Goal: Information Seeking & Learning: Learn about a topic

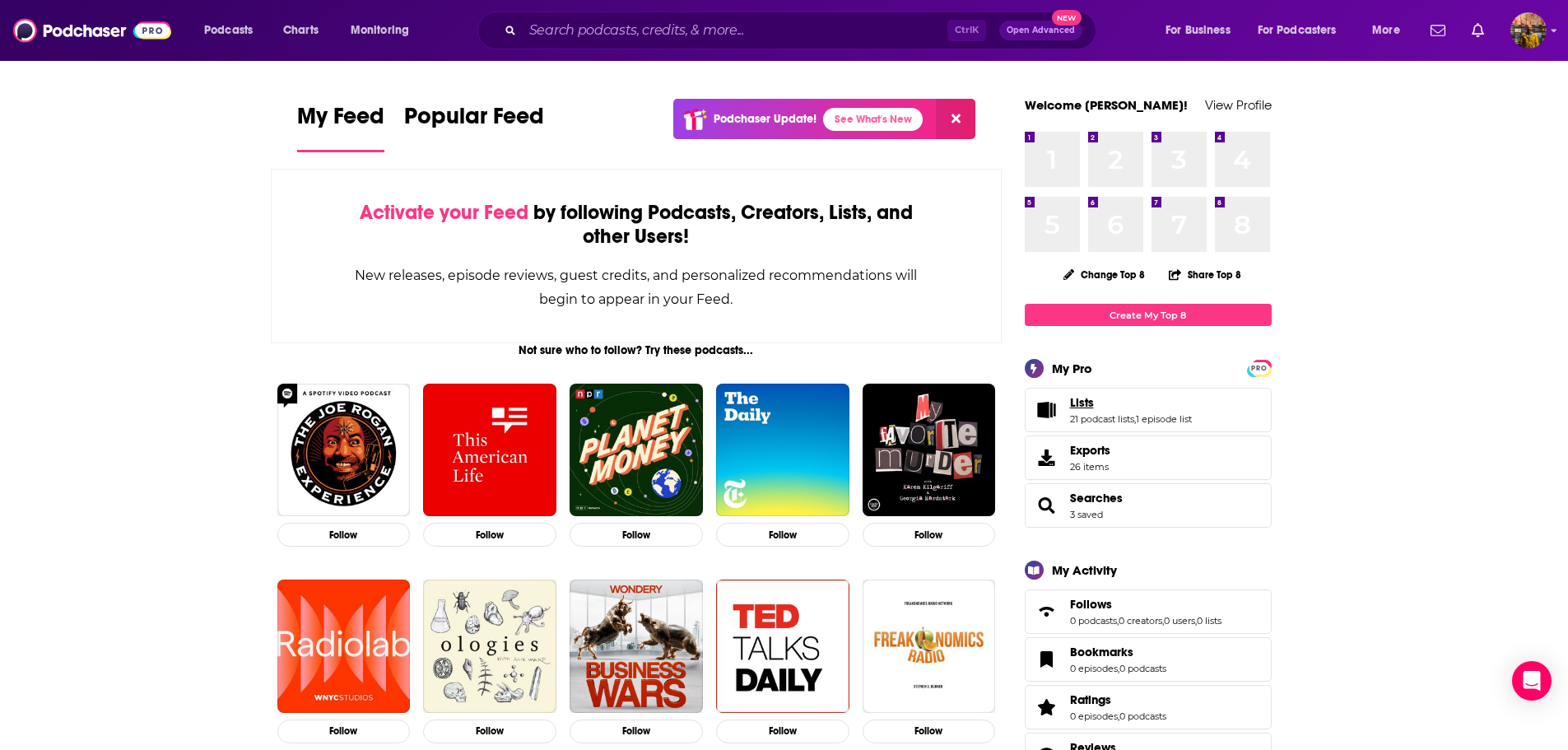
click at [1110, 406] on link "Lists" at bounding box center [1131, 403] width 122 height 15
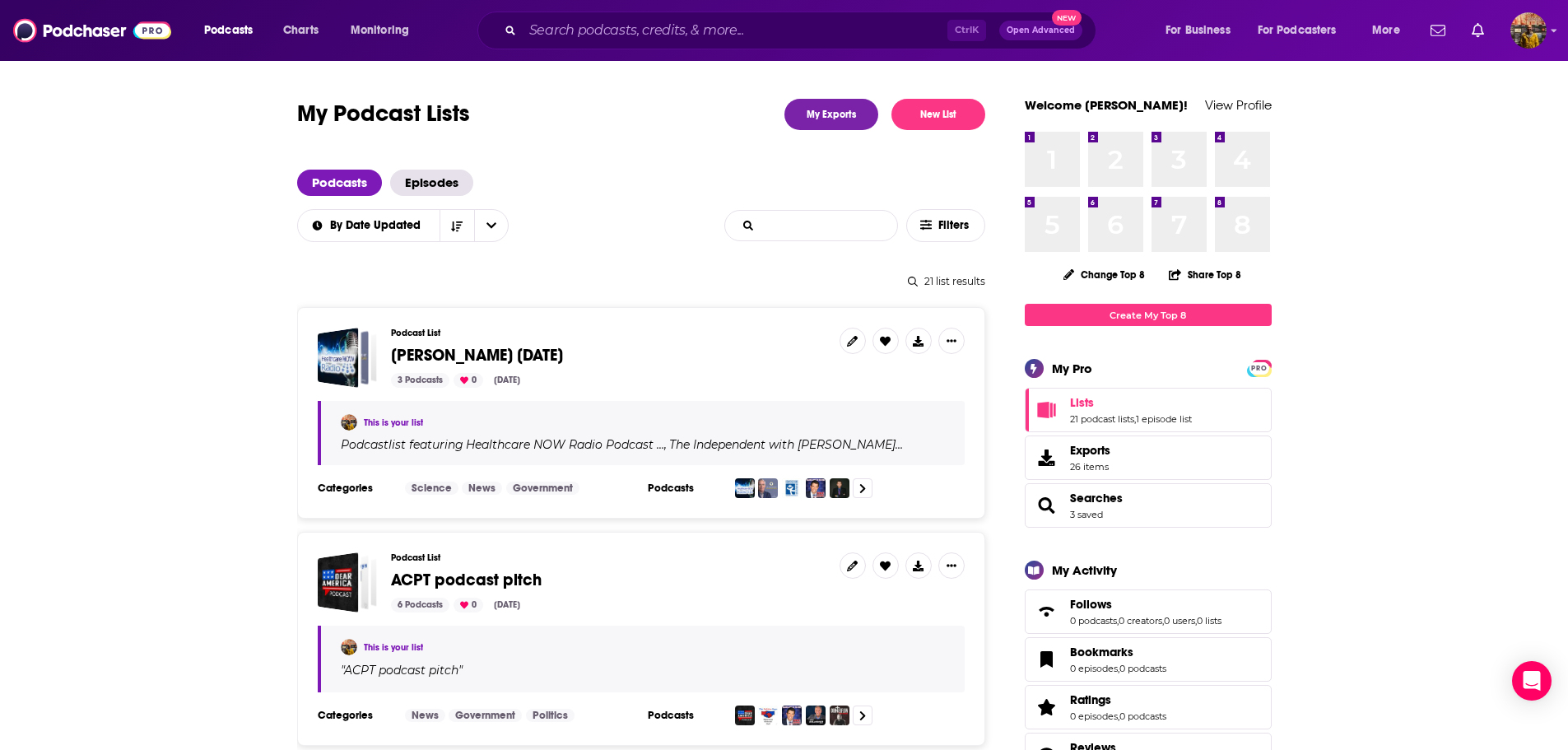
click at [812, 227] on input "List Search Input" at bounding box center [811, 225] width 172 height 29
type input "policy"
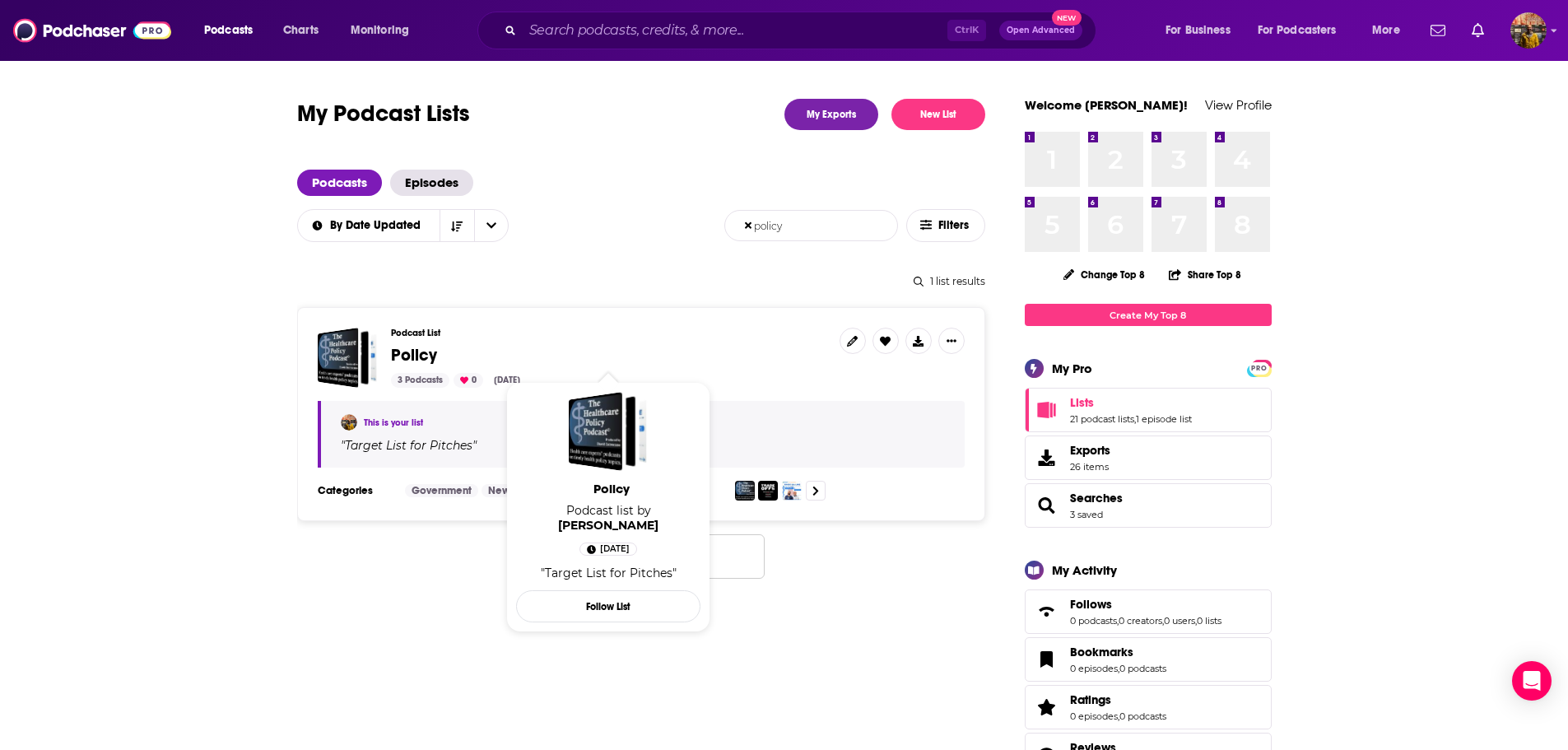
click at [410, 355] on span "Policy" at bounding box center [414, 355] width 46 height 21
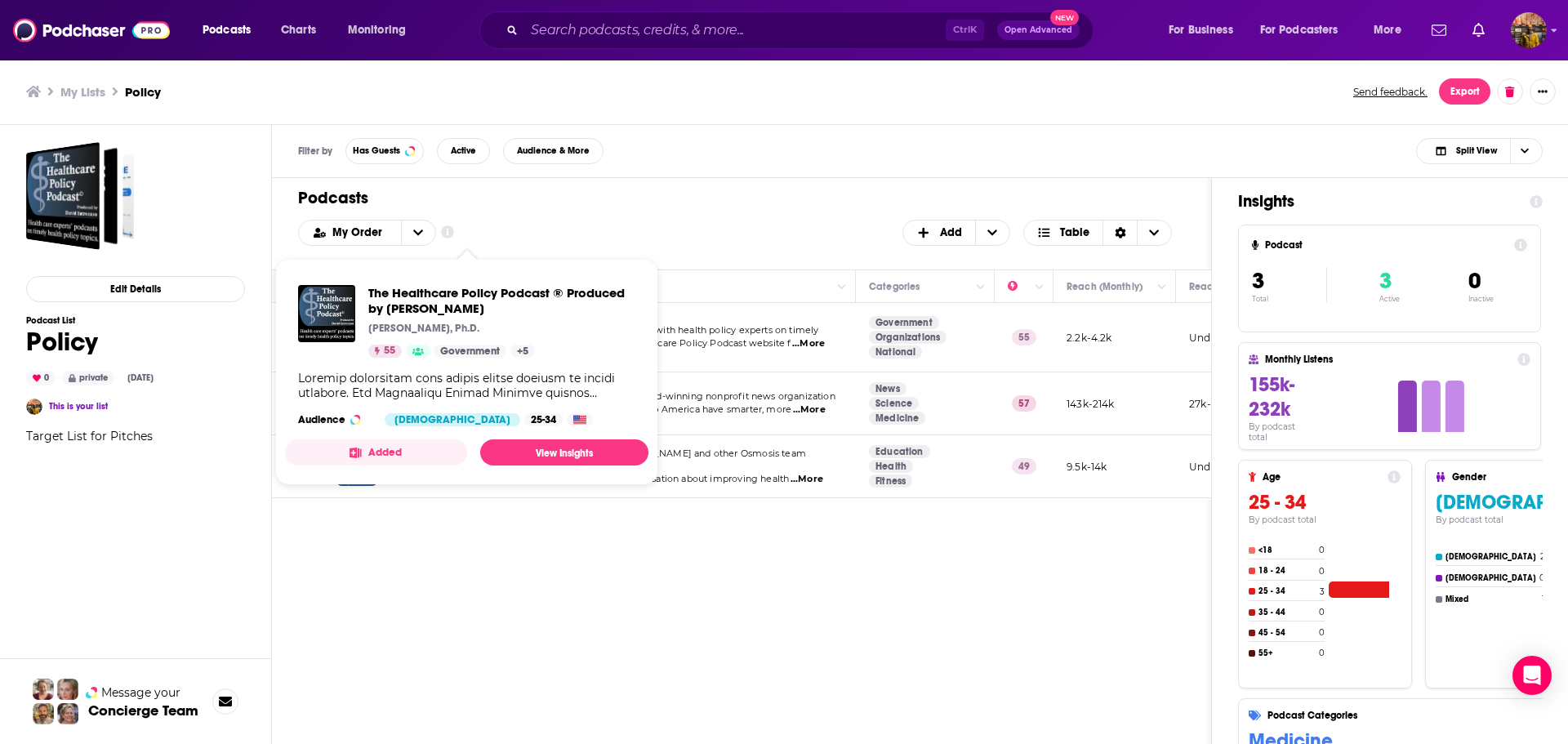
click at [461, 330] on p "[PERSON_NAME], Ph.D." at bounding box center [423, 328] width 111 height 13
click at [559, 431] on div "The Healthcare Policy Podcast ® Produced by [PERSON_NAME] [PERSON_NAME], Ph.D. …" at bounding box center [467, 355] width 363 height 167
click at [556, 446] on link "View Insights" at bounding box center [564, 452] width 168 height 27
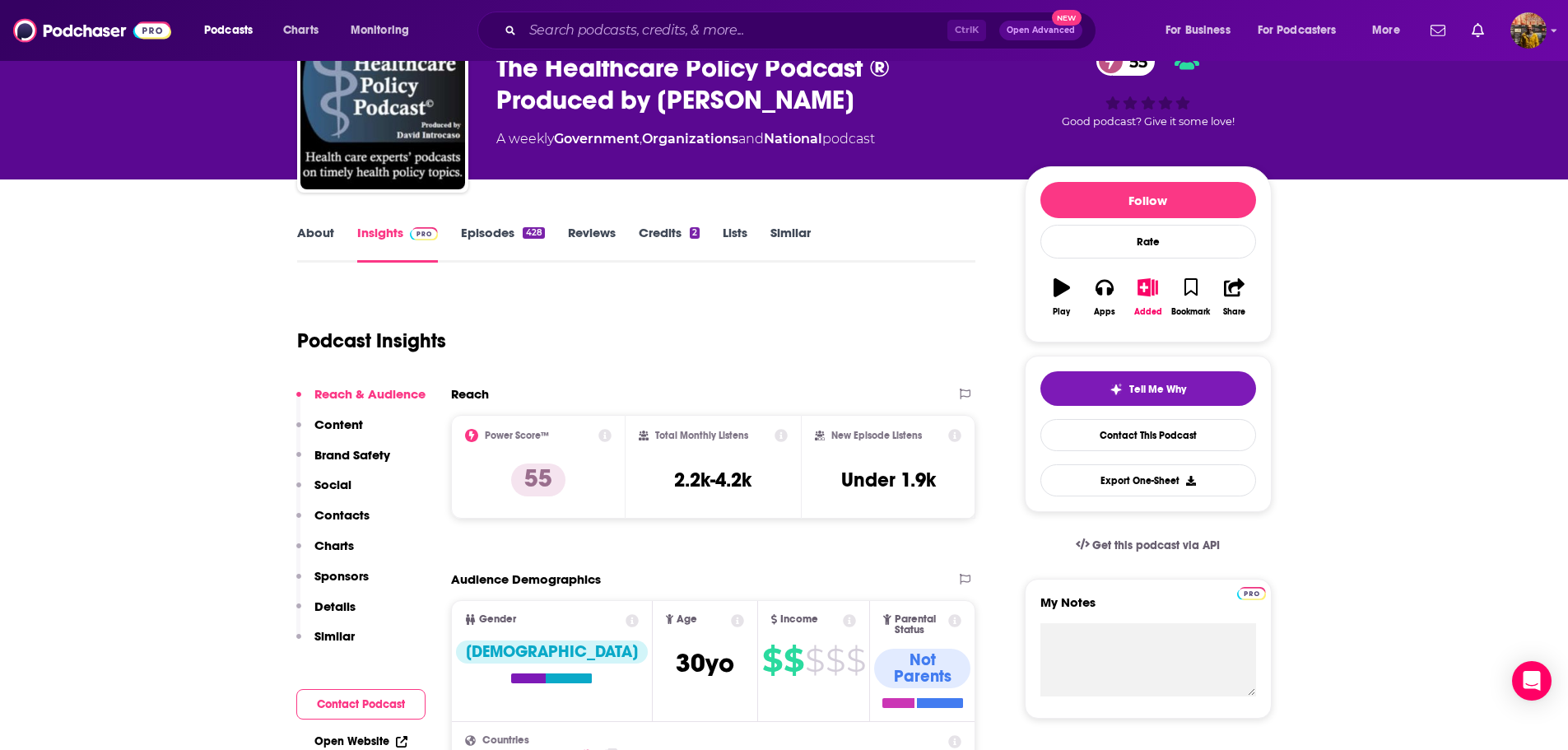
scroll to position [90, 0]
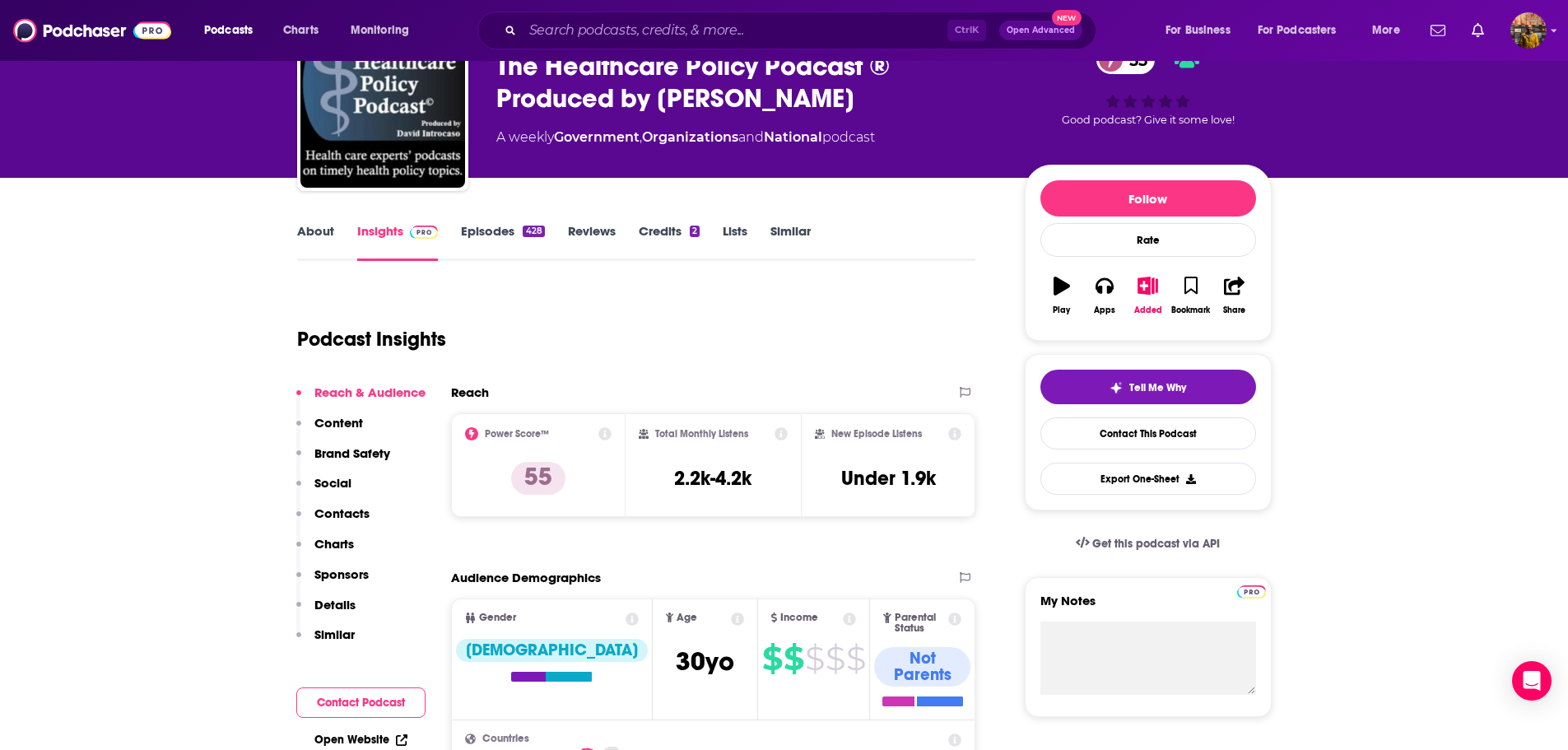
click at [340, 421] on p "Content" at bounding box center [338, 423] width 48 height 16
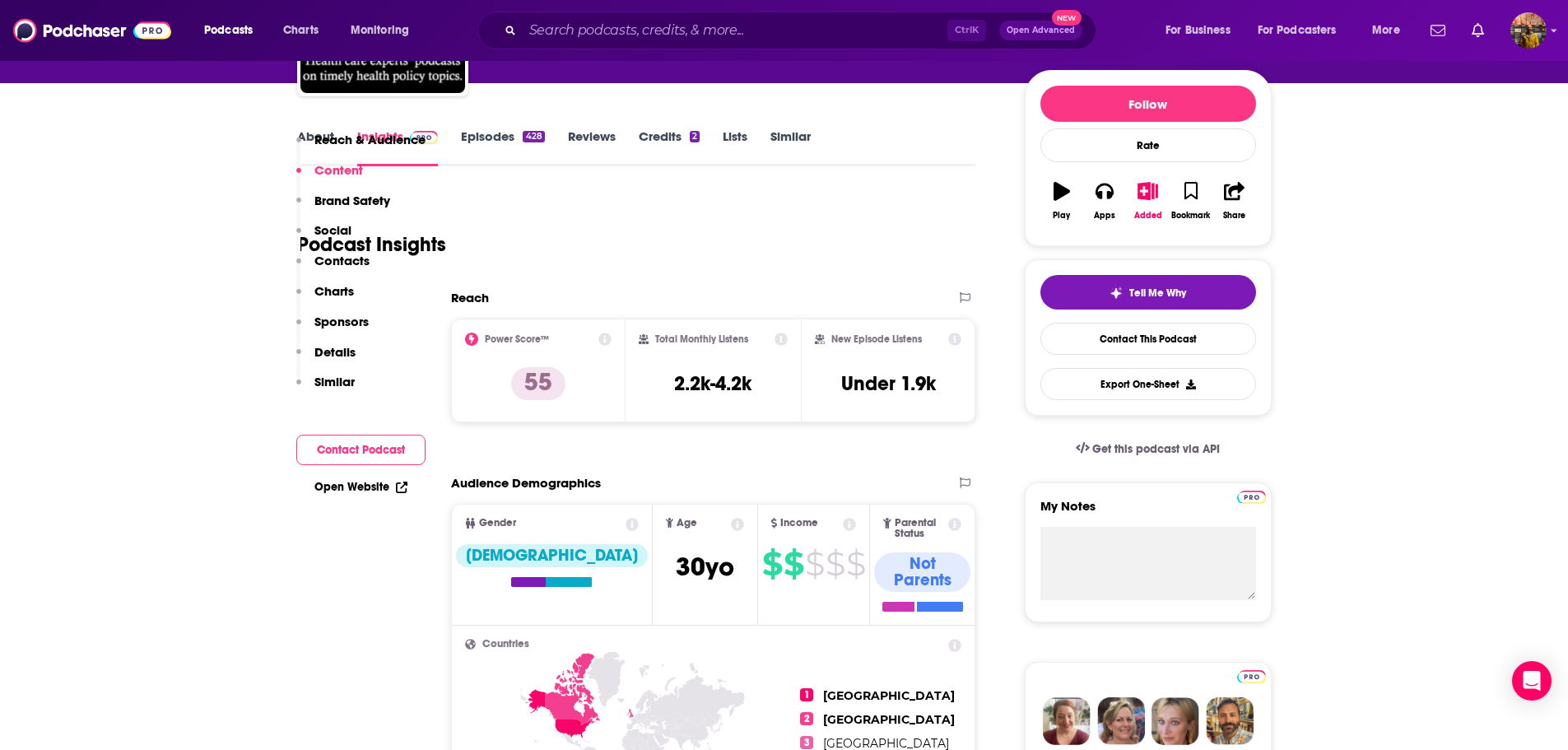
scroll to position [0, 0]
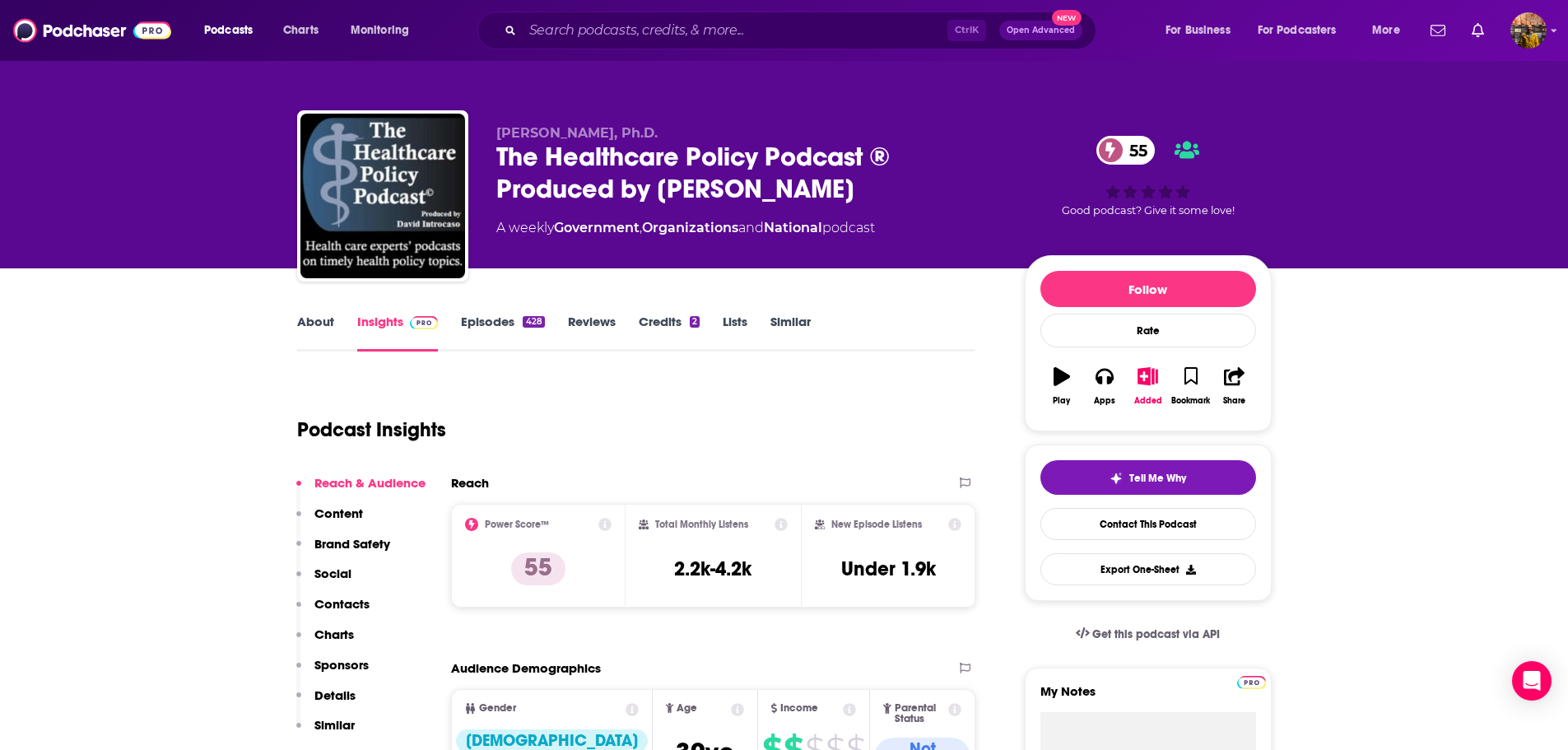
click at [315, 330] on link "About" at bounding box center [316, 332] width 37 height 38
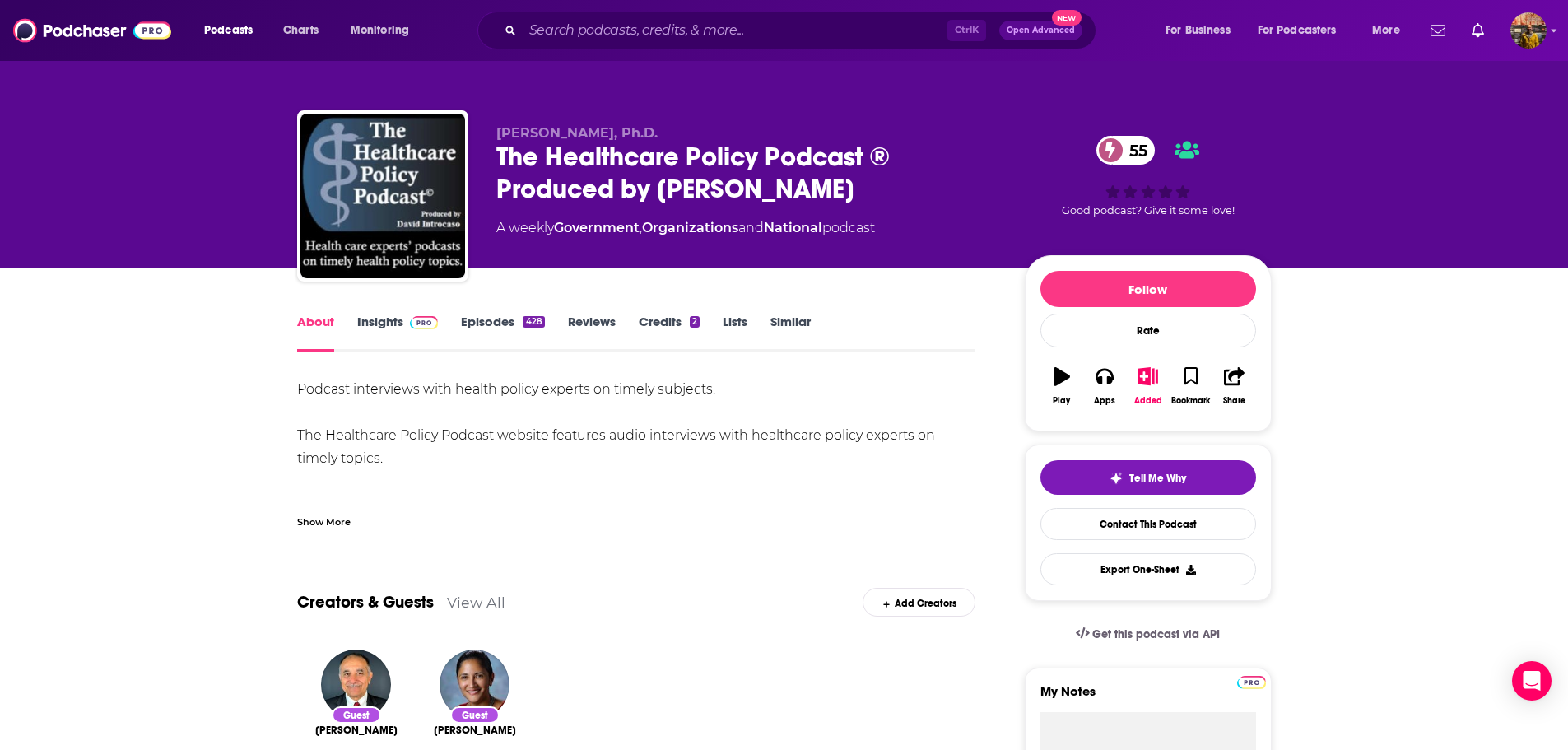
click at [373, 336] on link "Insights" at bounding box center [398, 332] width 82 height 38
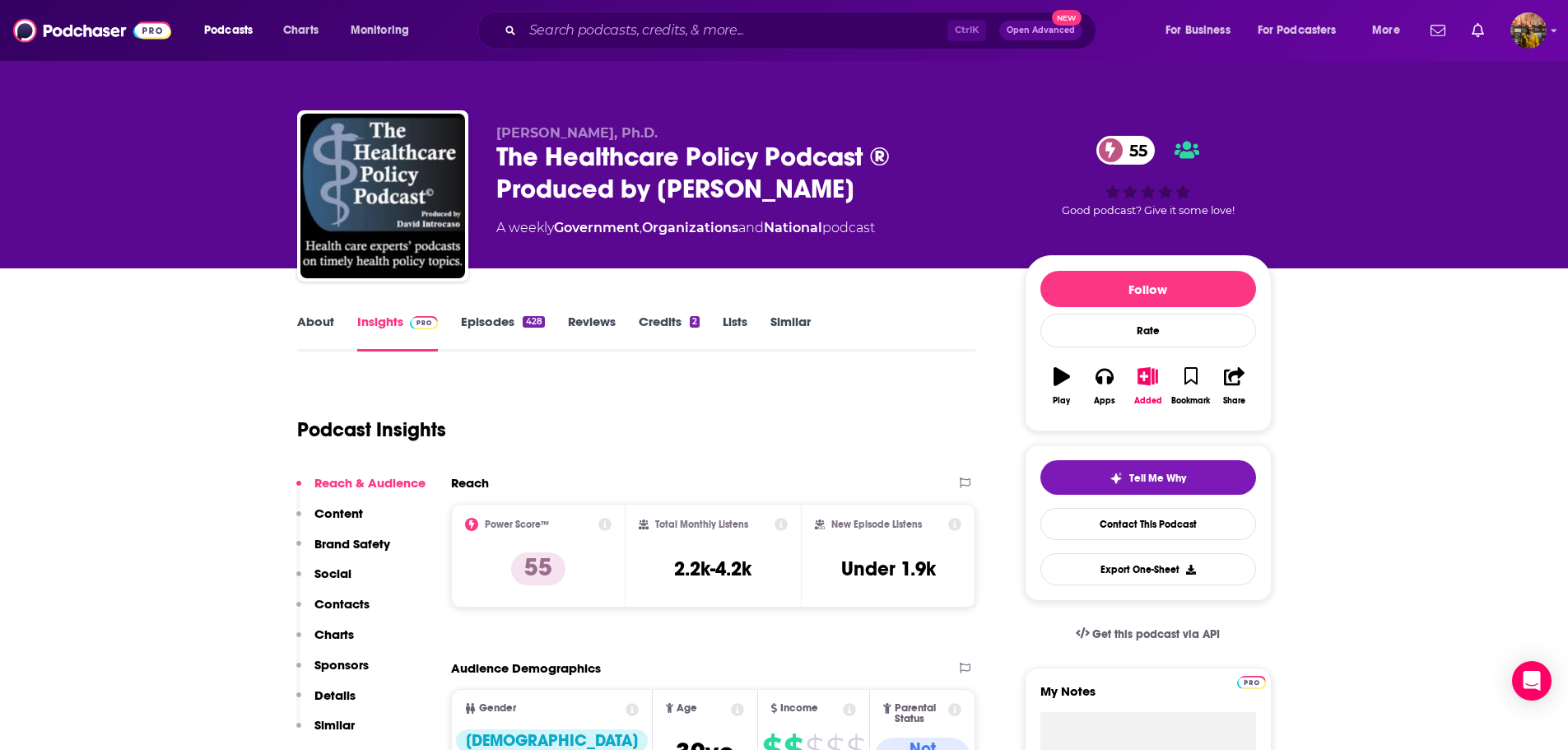
click at [495, 323] on link "Episodes 428" at bounding box center [503, 332] width 84 height 38
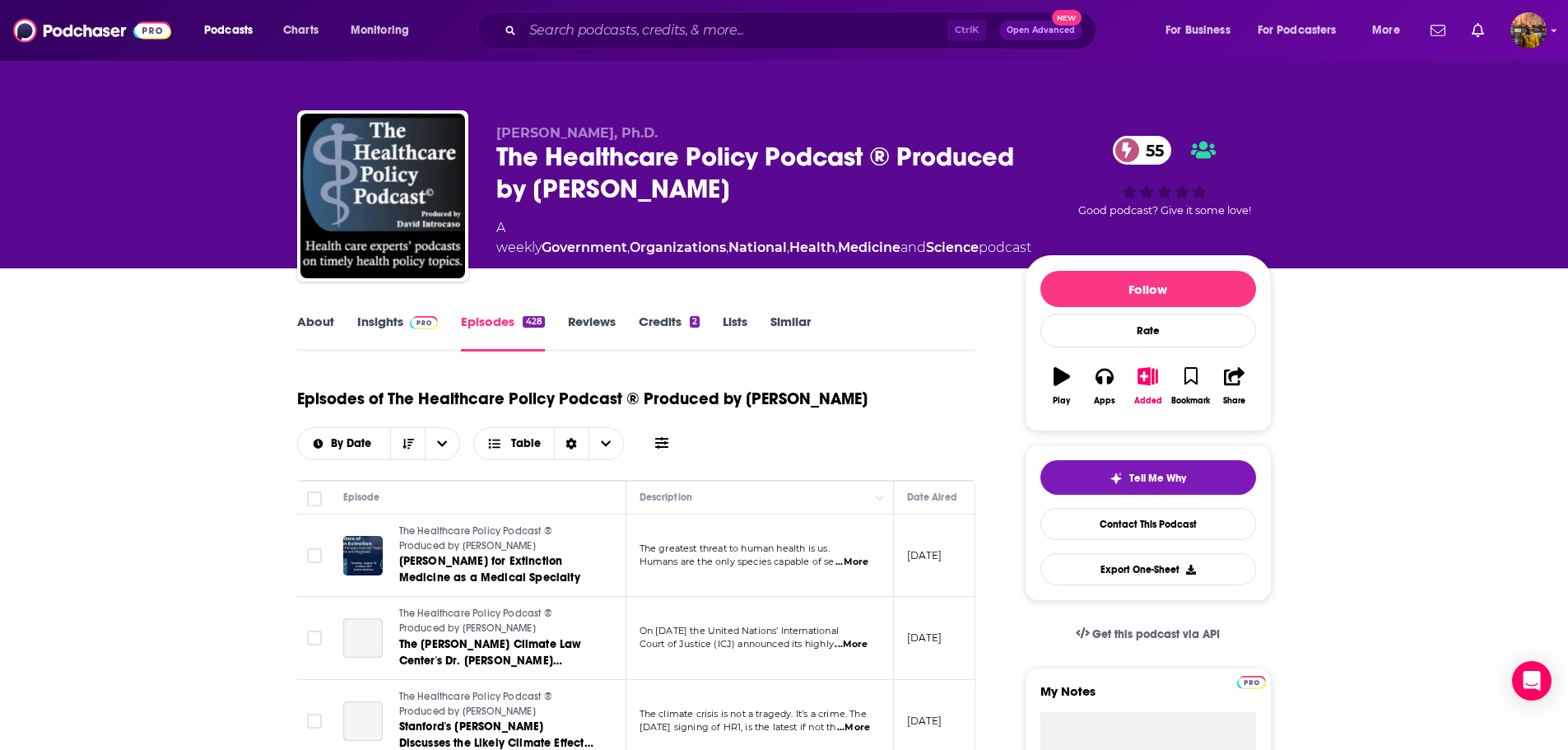
click at [658, 443] on icon at bounding box center [662, 443] width 13 height 12
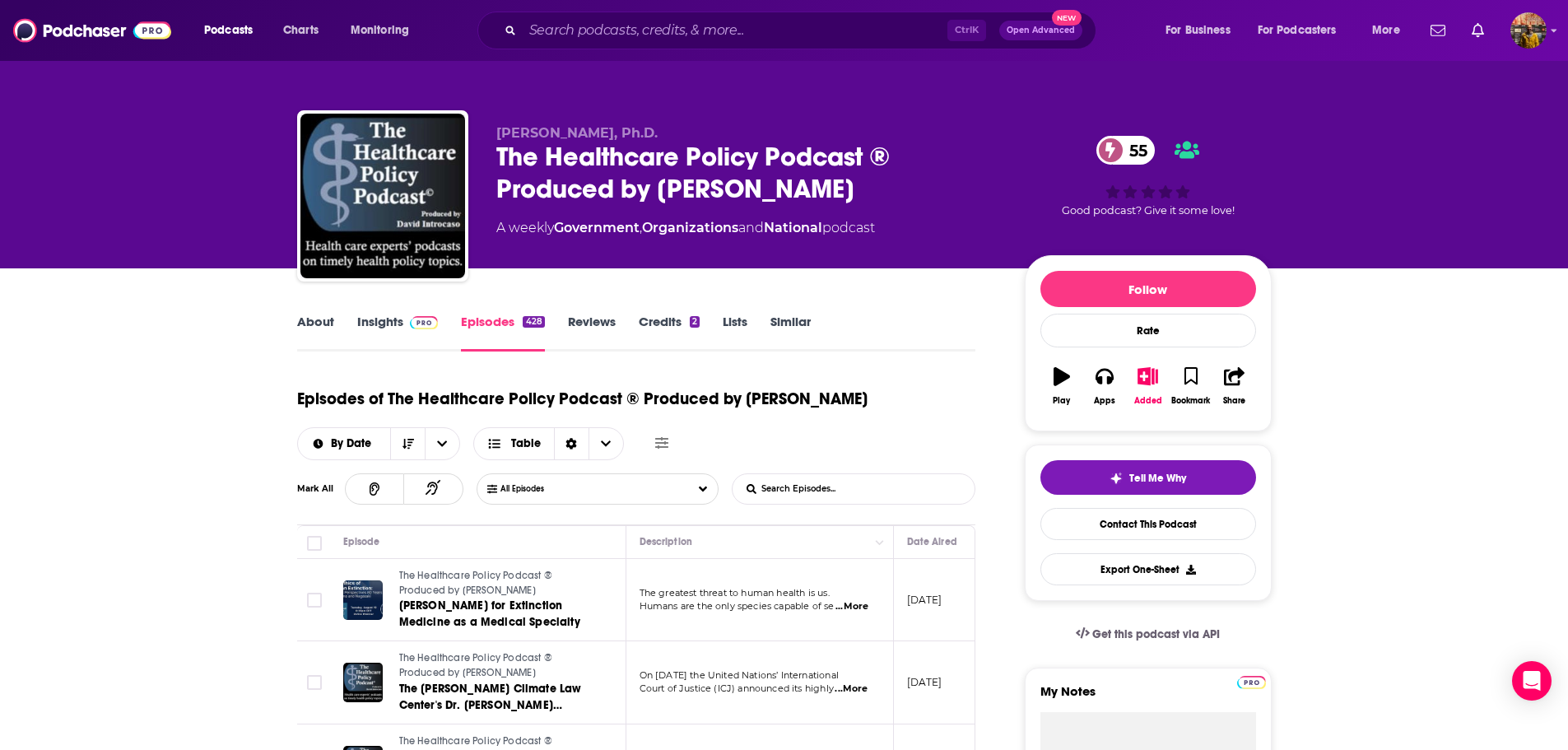
click at [801, 489] on input "List Search Input" at bounding box center [819, 489] width 172 height 29
type input "[PERSON_NAME]"
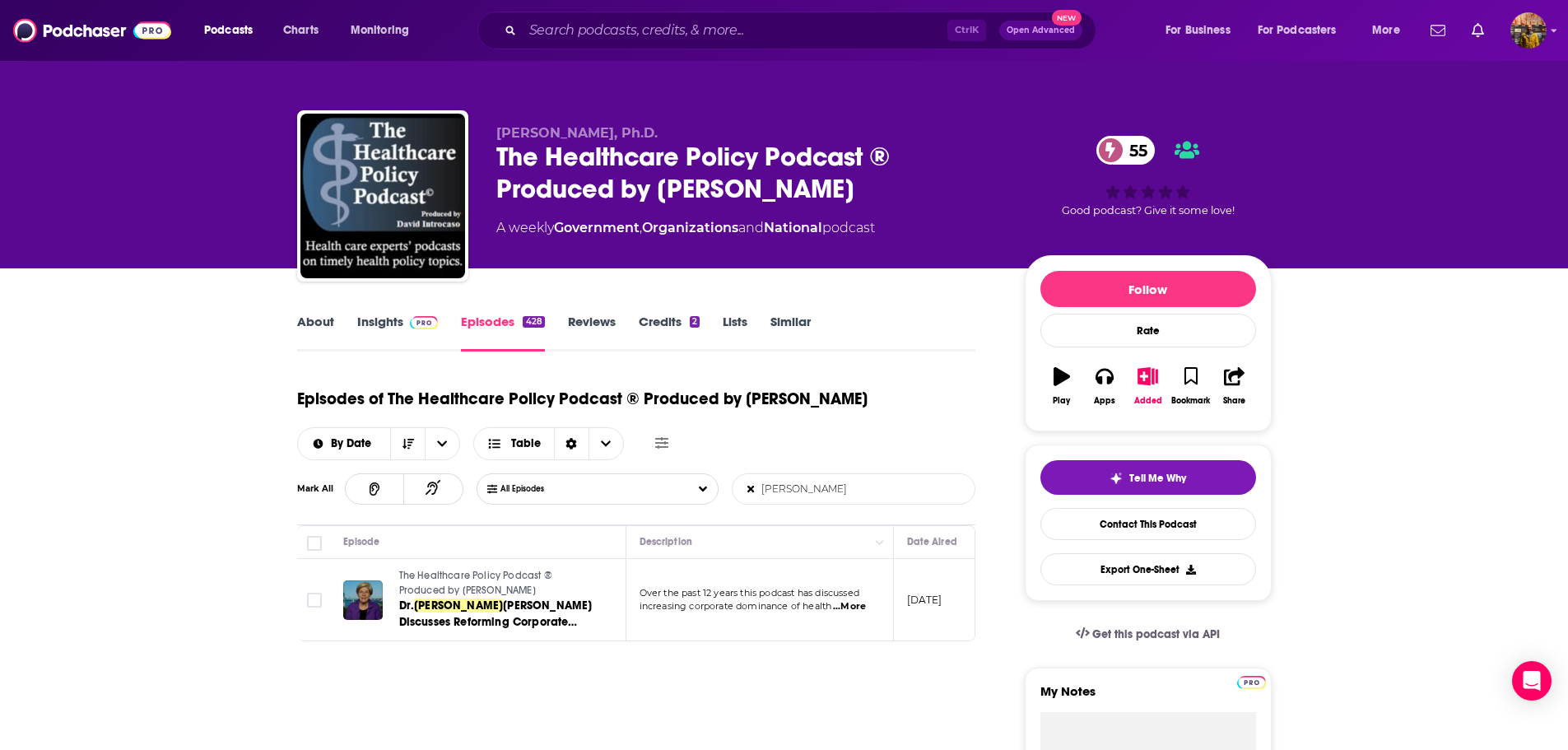
click at [848, 607] on span "...More" at bounding box center [849, 606] width 33 height 13
